Goal: Transaction & Acquisition: Obtain resource

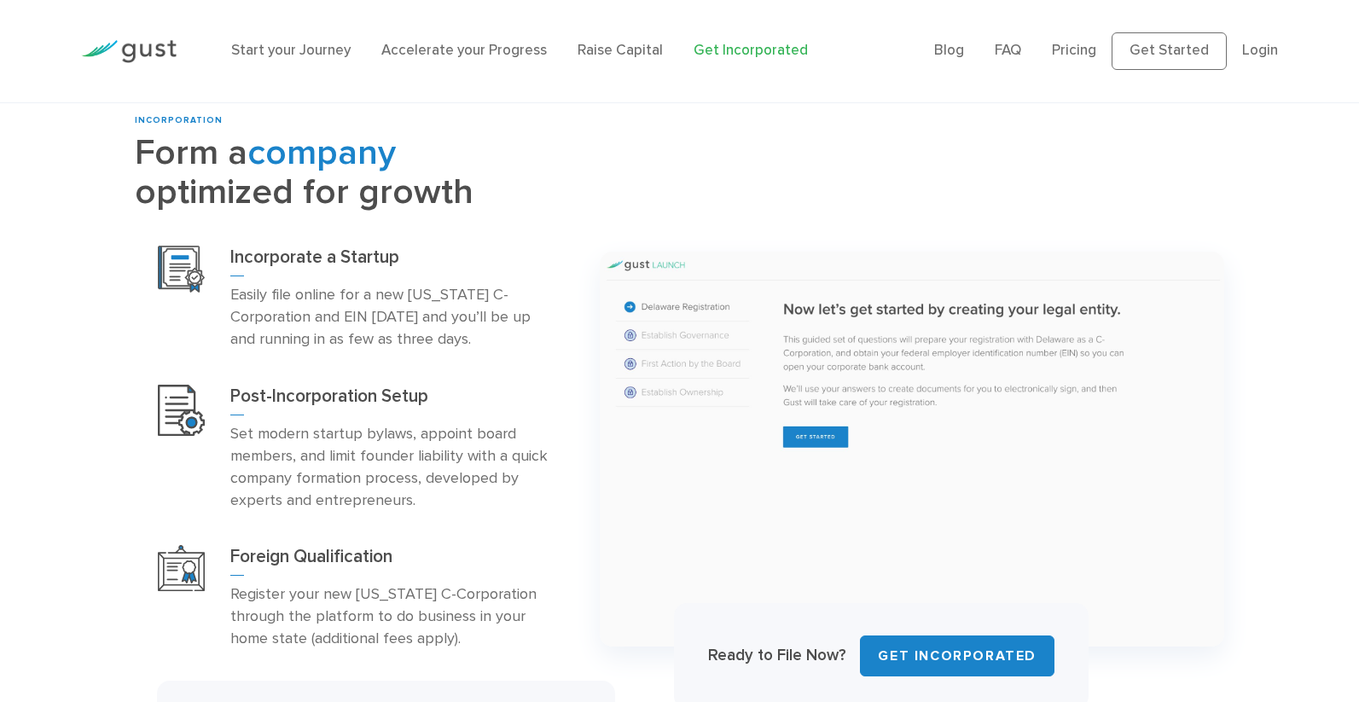
scroll to position [784, 0]
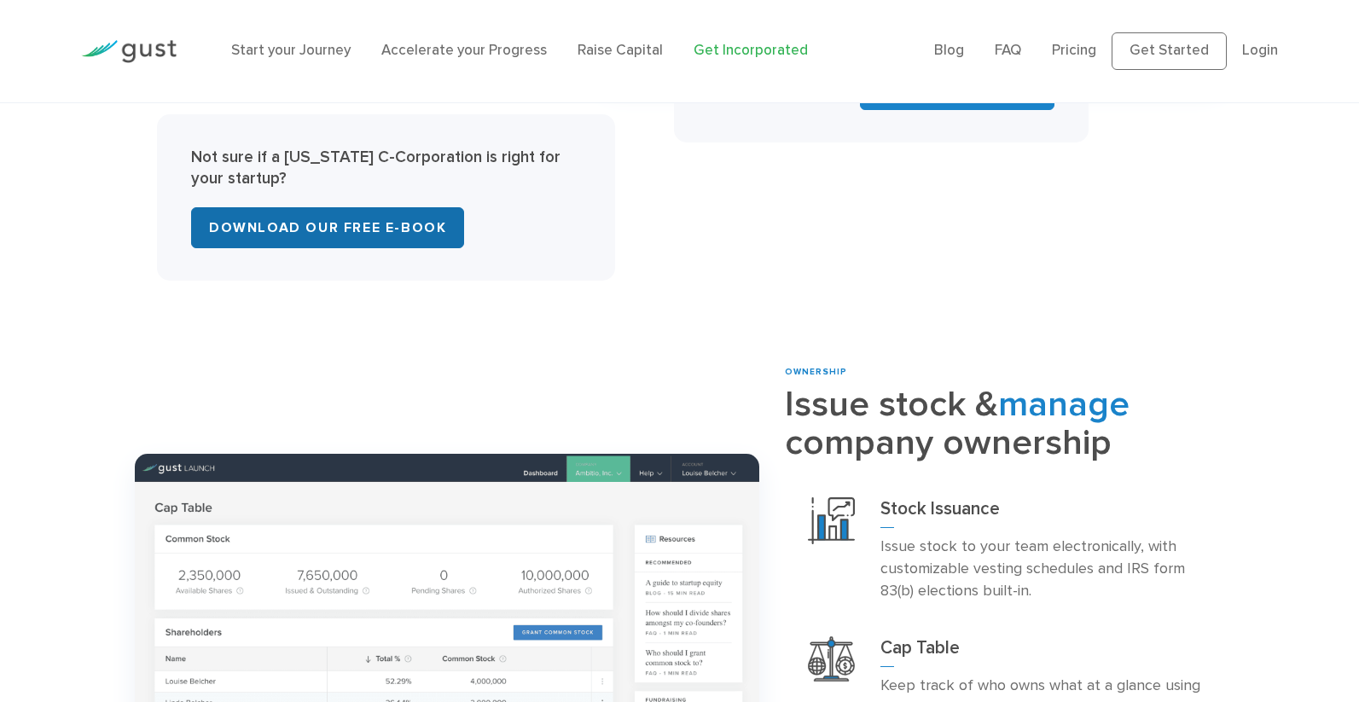
click at [373, 231] on link "Download Our Free E-Book" at bounding box center [327, 227] width 273 height 41
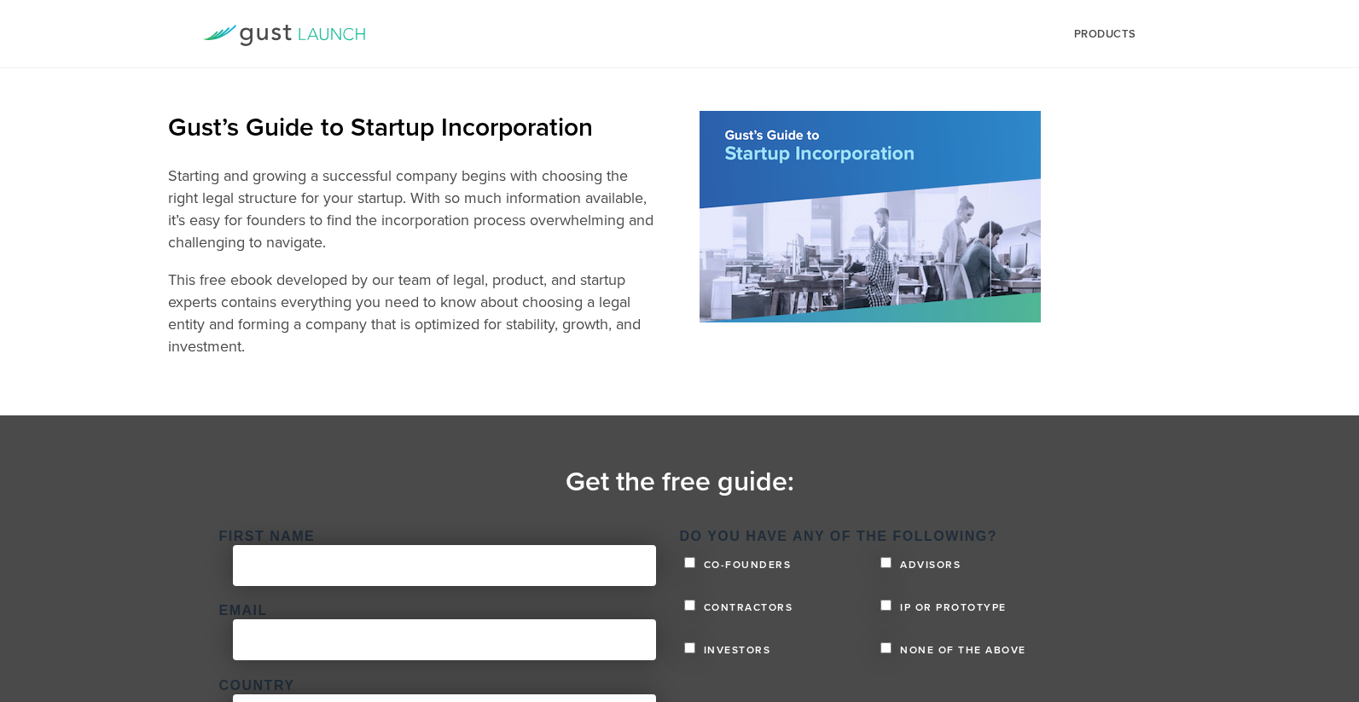
scroll to position [171, 0]
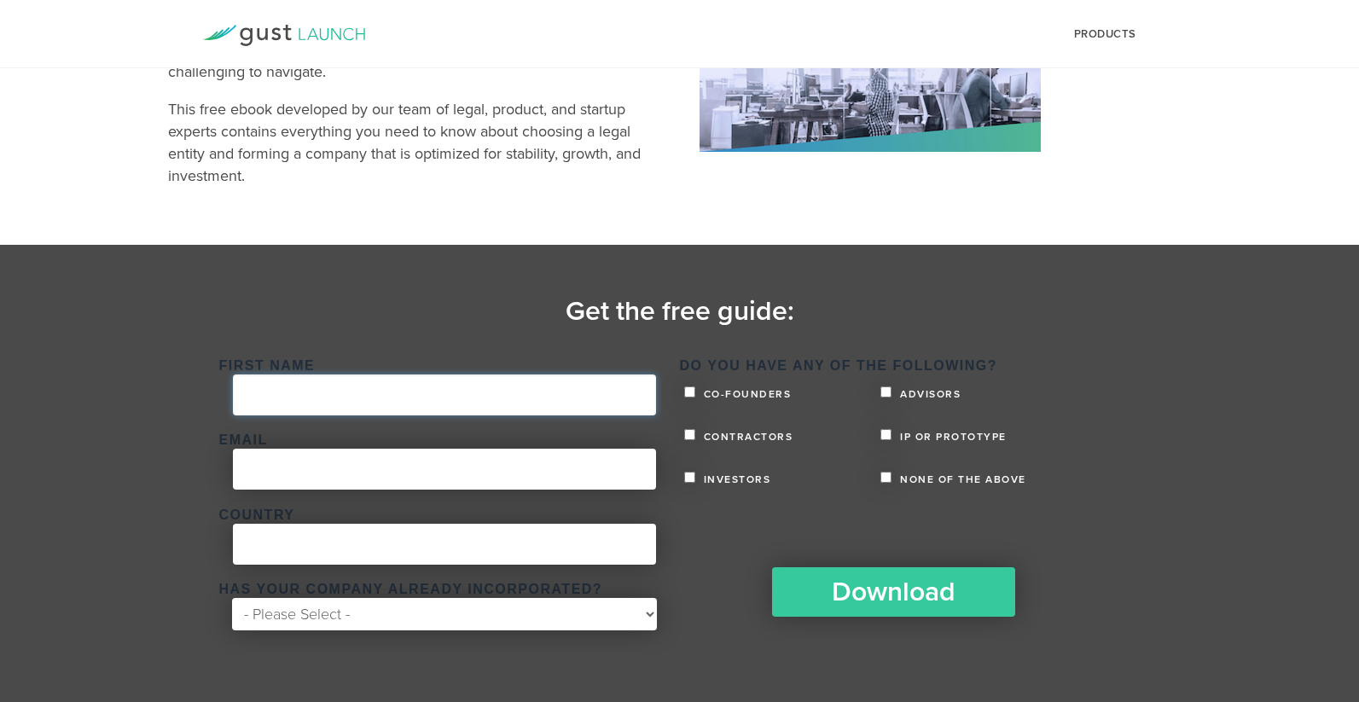
click at [412, 398] on input "First Name *" at bounding box center [444, 395] width 423 height 41
type input "Ryan"
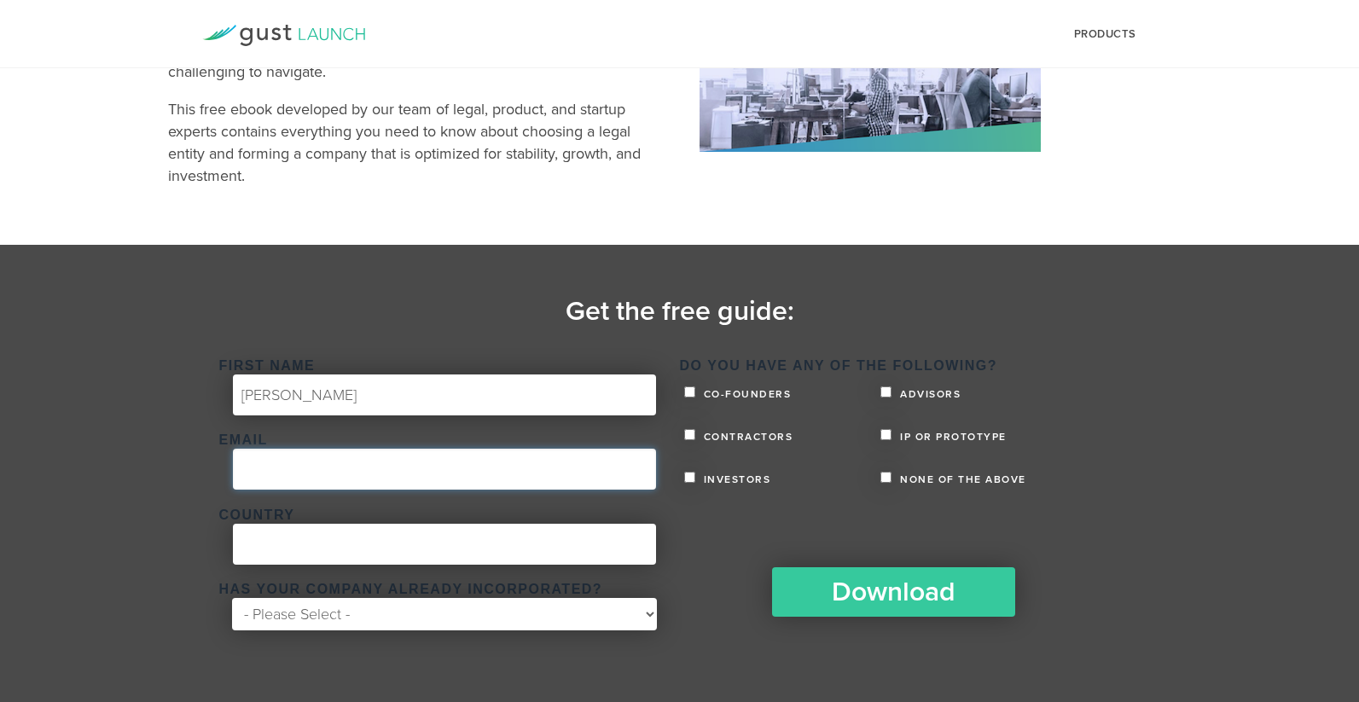
type input "ryanwear@gmail.com"
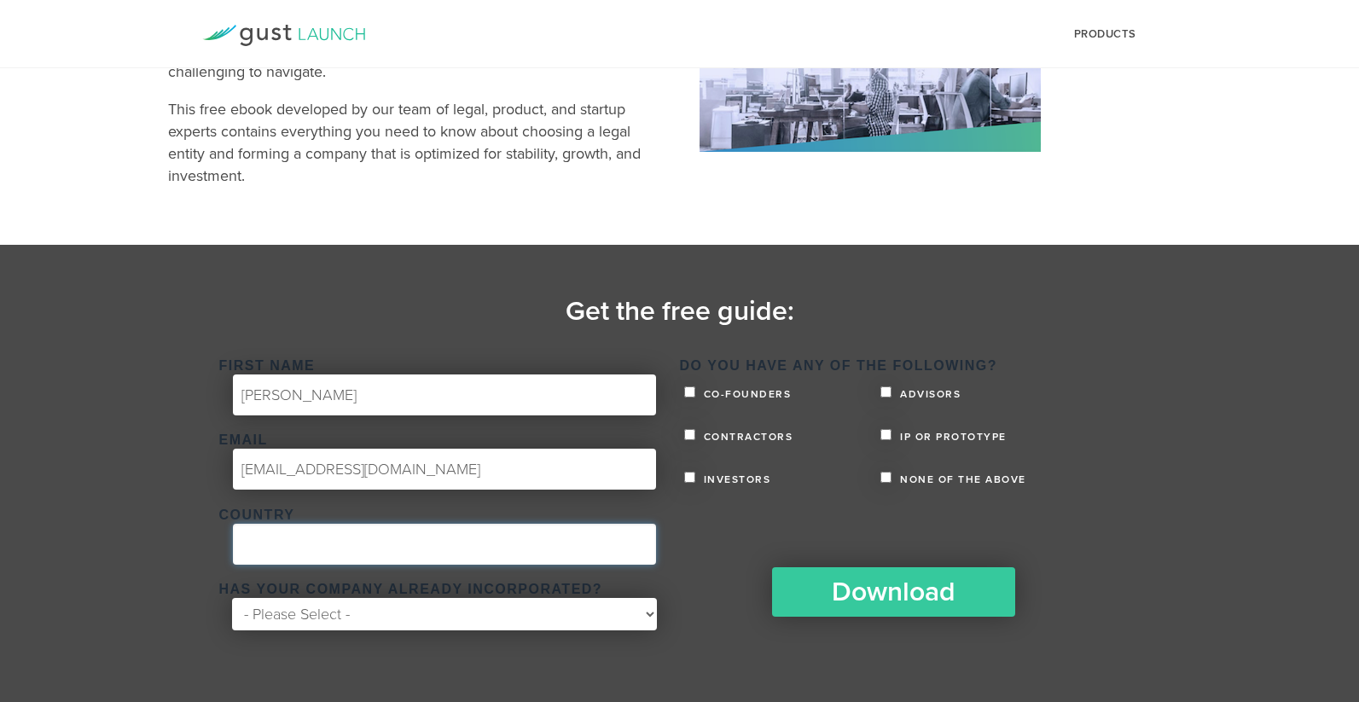
type input "United States"
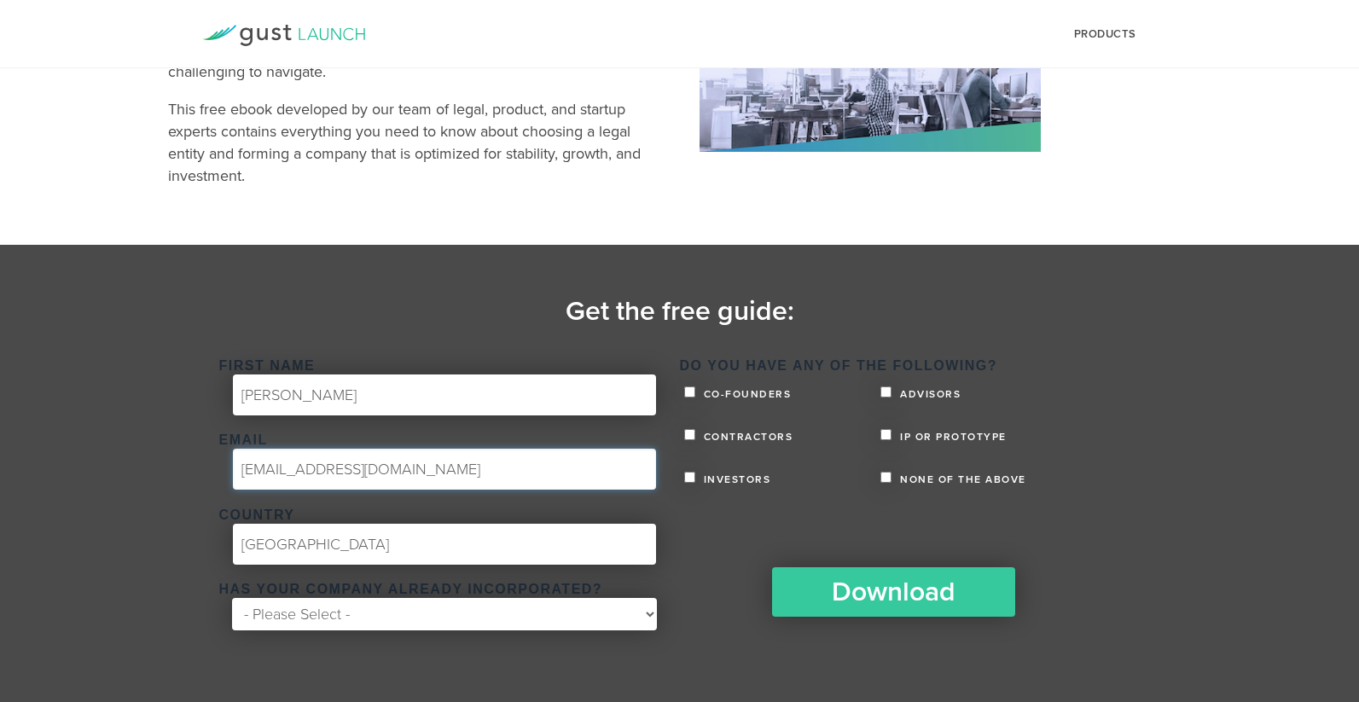
click at [404, 470] on input "ryanwear@gmail.com" at bounding box center [444, 469] width 423 height 41
type input "ryanwear@hiringdogs.com"
click at [398, 608] on select "- Please Select - Yes No" at bounding box center [444, 614] width 424 height 32
select select "No"
click at [232, 598] on select "- Please Select - Yes No" at bounding box center [444, 614] width 424 height 32
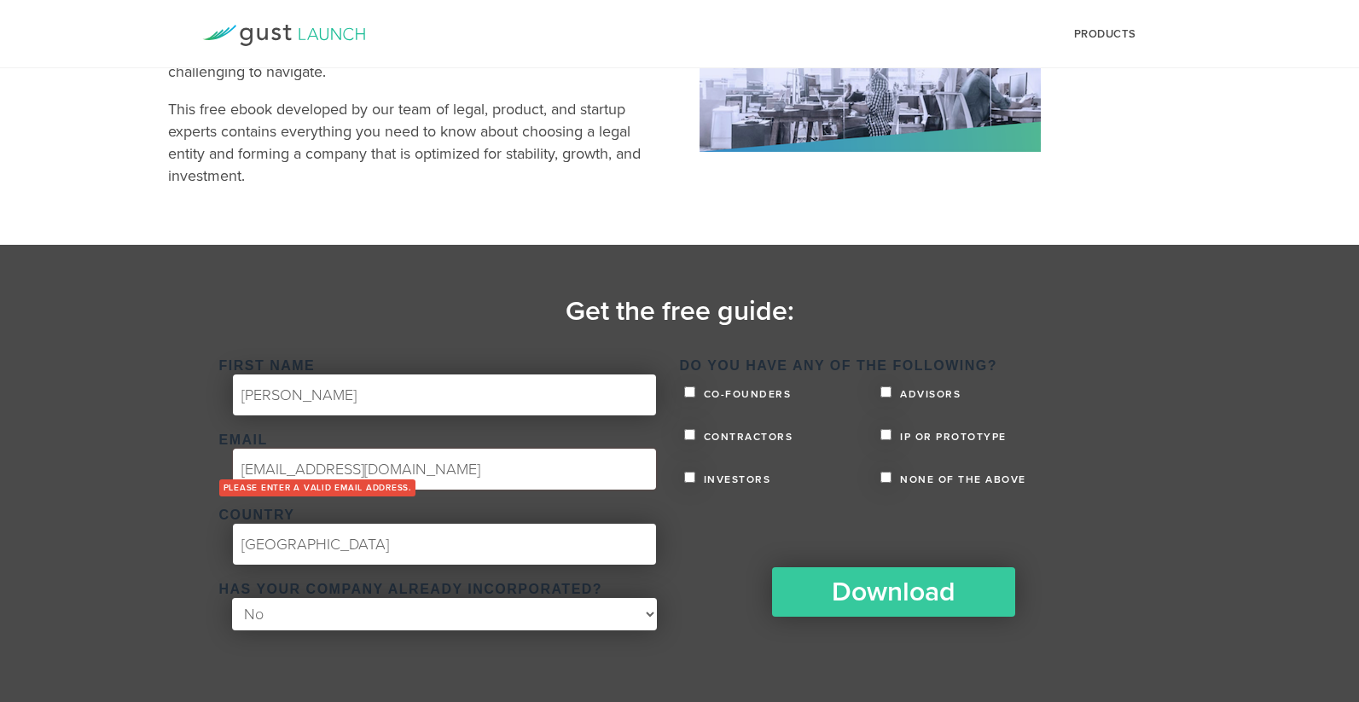
click at [145, 558] on section "Get the free guide: First Name * Ryan Email * ryanwear@hiringdogs.com Please en…" at bounding box center [679, 473] width 1359 height 457
click at [346, 474] on ul "Please enter a valid email address." at bounding box center [440, 495] width 443 height 42
click at [432, 470] on input "ryanwear@hiringdogs.com" at bounding box center [444, 469] width 423 height 41
click at [303, 470] on input "ryanwear@hiringdogs.com" at bounding box center [444, 469] width 423 height 41
click at [449, 532] on input "United States" at bounding box center [444, 544] width 423 height 41
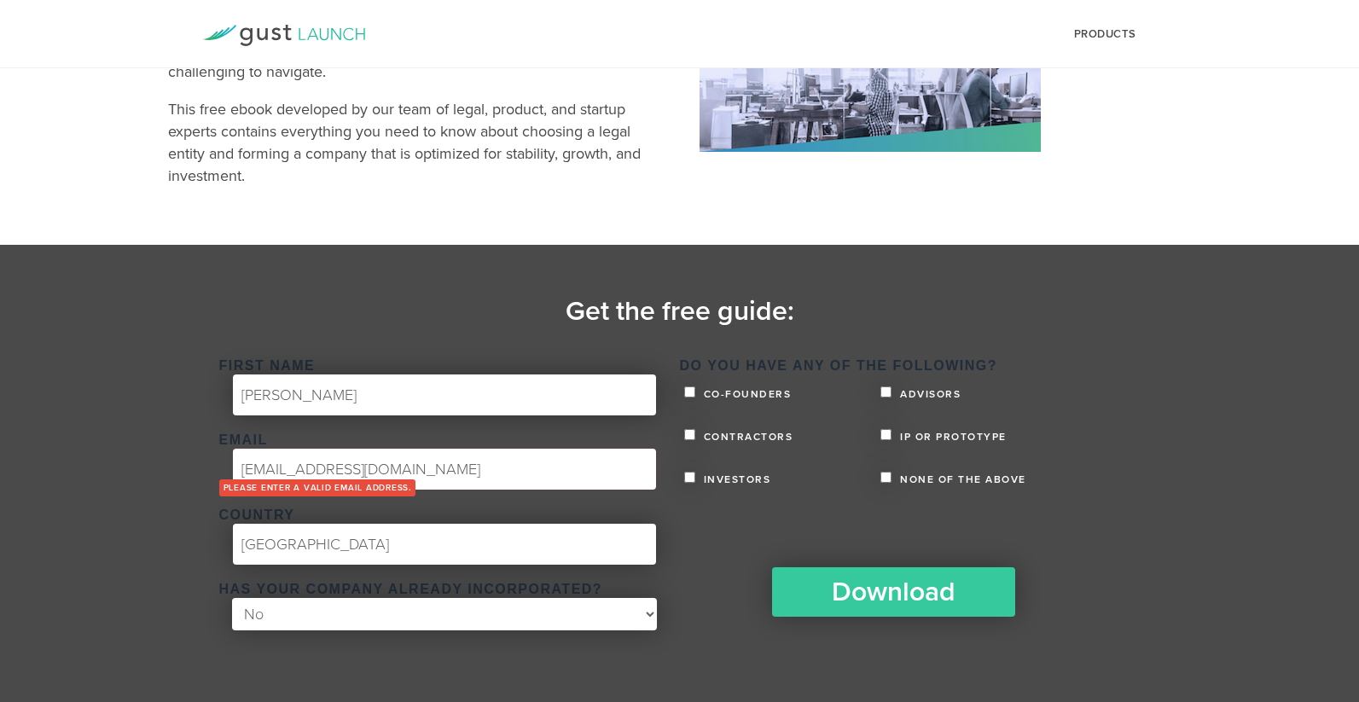
click at [302, 474] on ul "Please enter a valid email address." at bounding box center [440, 495] width 443 height 42
click at [300, 471] on input "ryanwear@hiringdogs.com" at bounding box center [444, 469] width 423 height 41
click at [507, 548] on input "United States" at bounding box center [444, 544] width 423 height 41
click at [352, 469] on input "ryan@hiringdogs.com" at bounding box center [444, 469] width 423 height 41
type input "ryan@hiringdog.com"
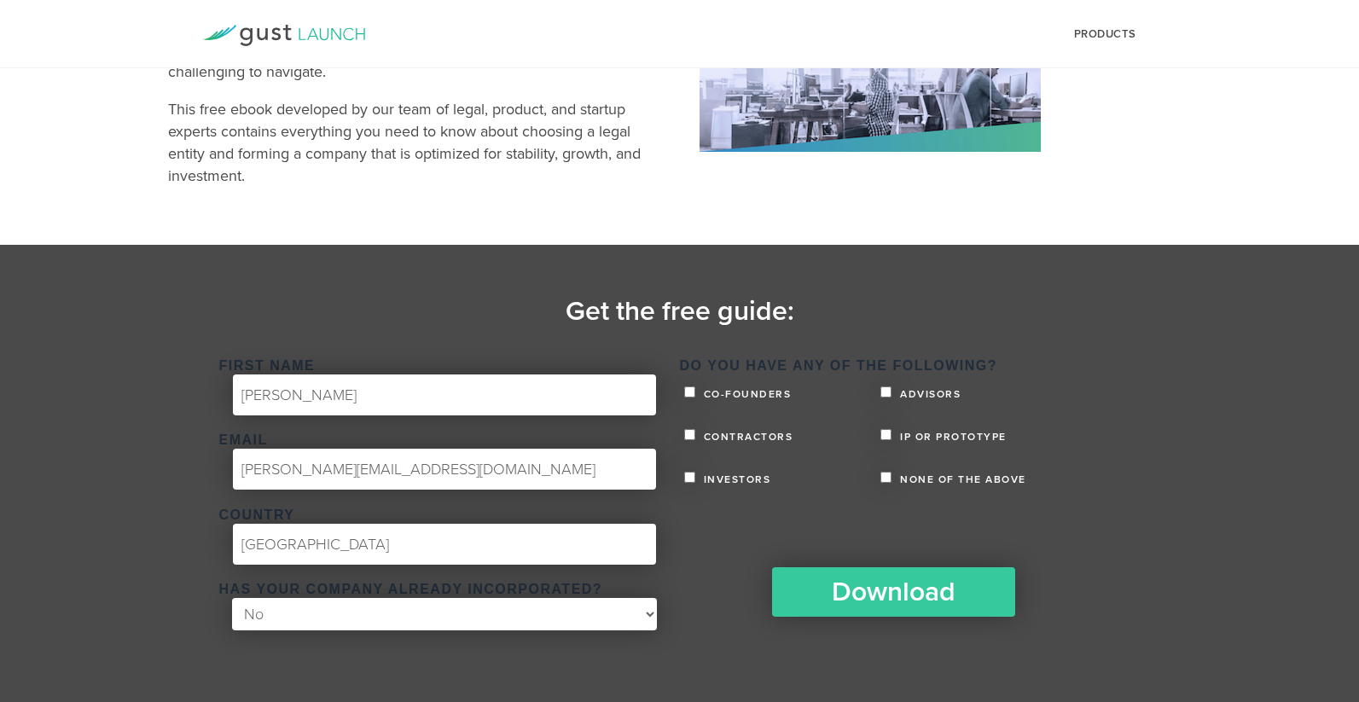
click at [741, 392] on span "Co-founders" at bounding box center [746, 394] width 92 height 10
click at [695, 392] on input "Co-founders" at bounding box center [689, 391] width 11 height 11
checkbox input "true"
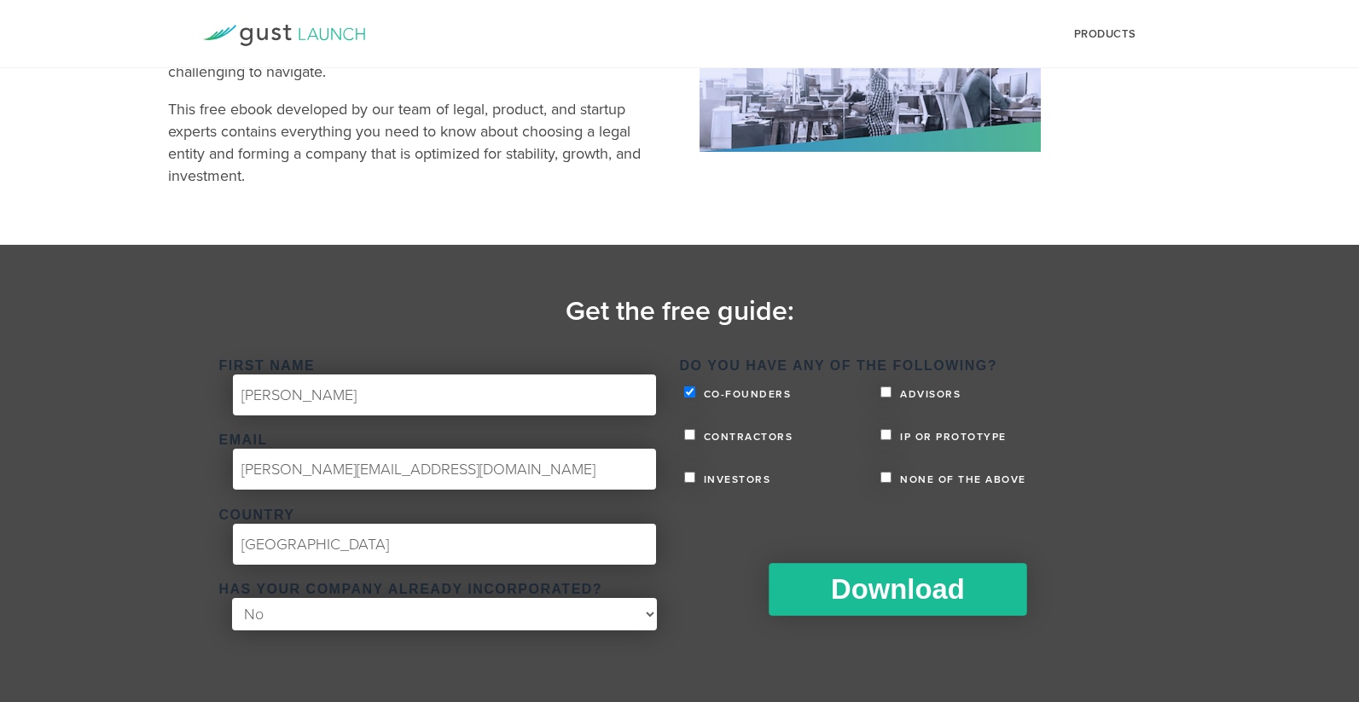
click at [911, 587] on input "Download" at bounding box center [898, 589] width 258 height 53
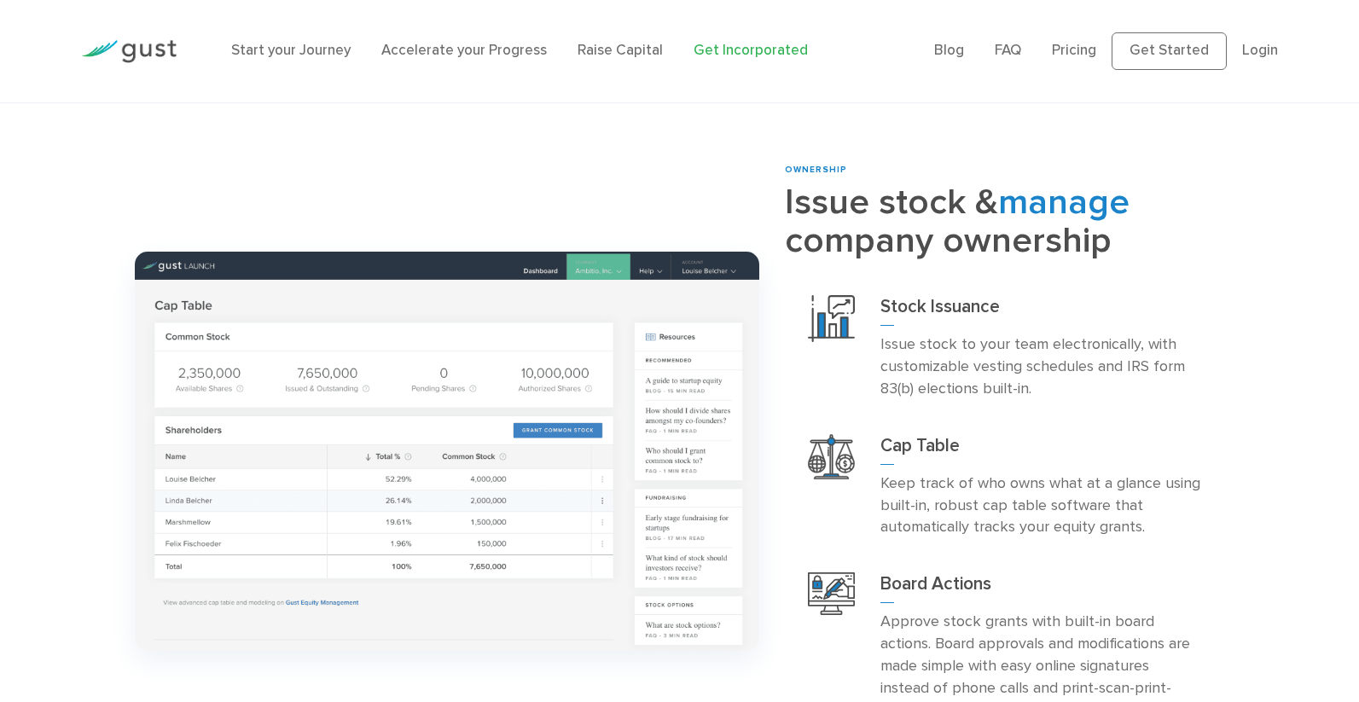
scroll to position [1764, 0]
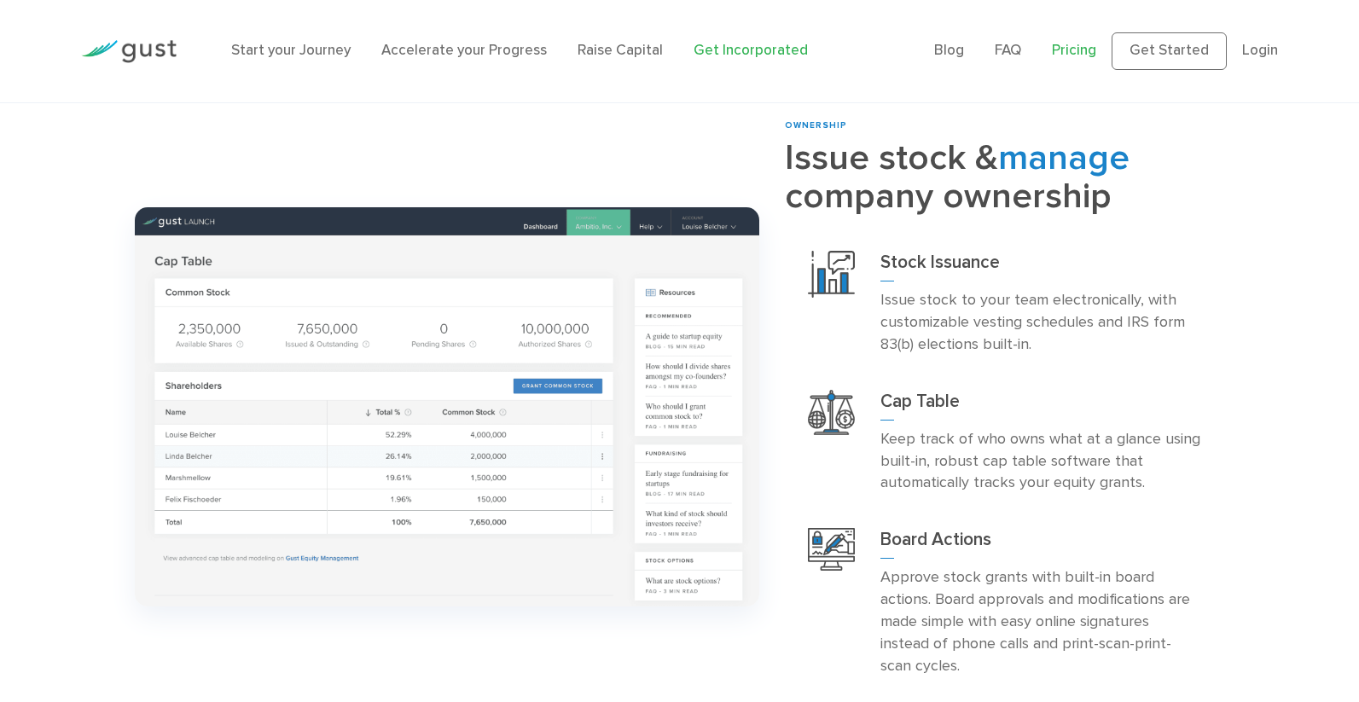
click at [1081, 53] on link "Pricing" at bounding box center [1074, 50] width 44 height 17
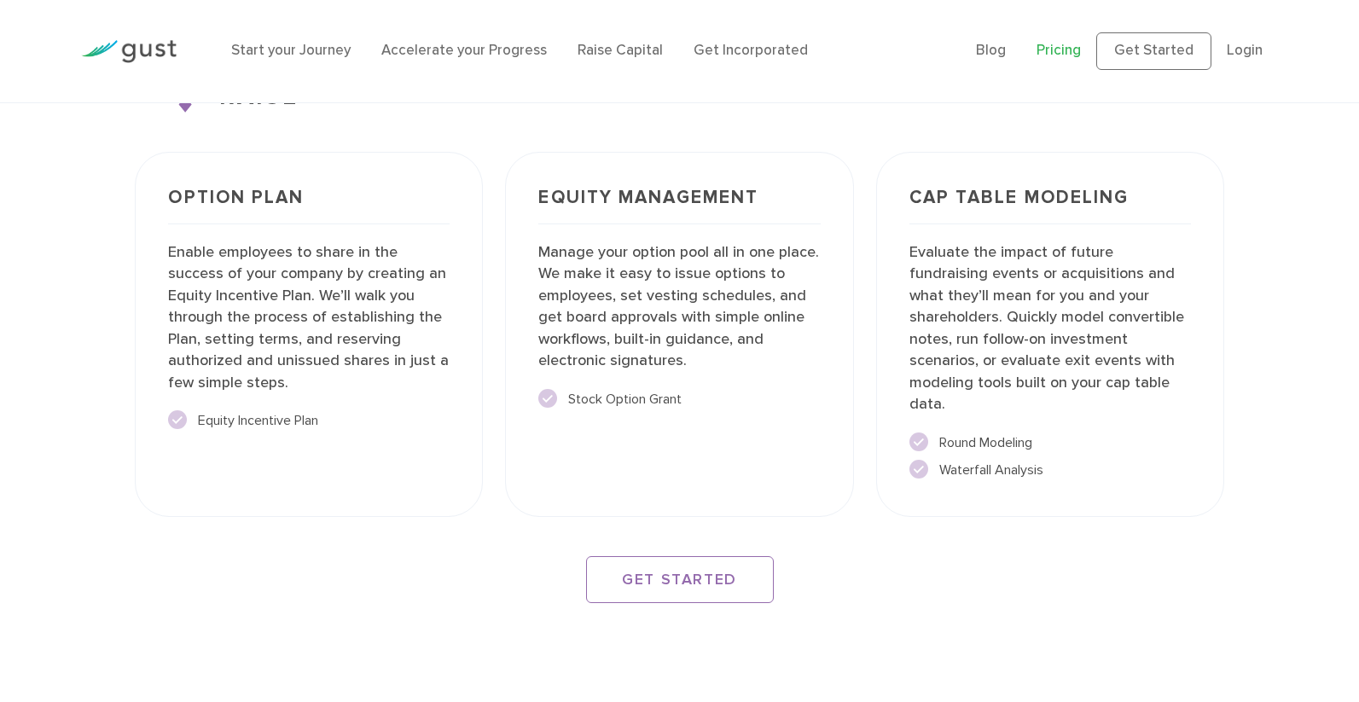
scroll to position [2607, 0]
